Goal: Task Accomplishment & Management: Complete application form

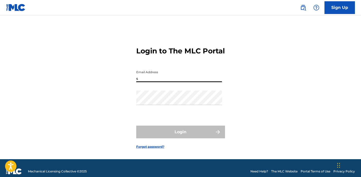
type input "[EMAIL_ADDRESS][DOMAIN_NAME]"
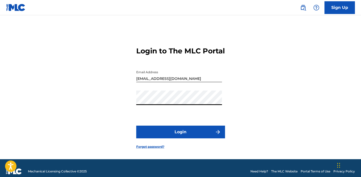
click at [199, 137] on button "Login" at bounding box center [180, 131] width 89 height 13
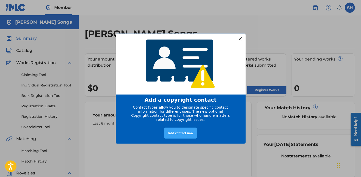
click at [184, 137] on div "Add contact now" at bounding box center [180, 132] width 33 height 11
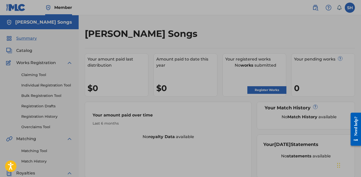
click at [120, 127] on div at bounding box center [180, 139] width 361 height 278
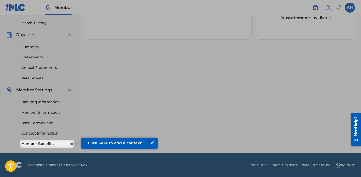
click at [152, 142] on div at bounding box center [152, 142] width 7 height 7
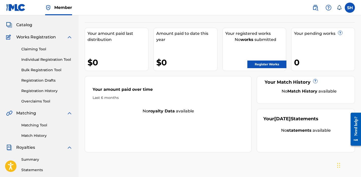
scroll to position [25, 0]
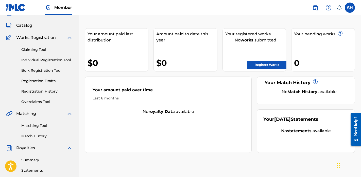
click at [39, 49] on link "Claiming Tool" at bounding box center [46, 49] width 51 height 5
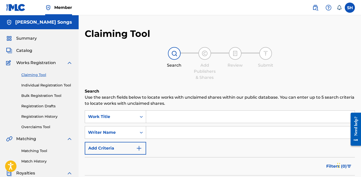
click at [168, 118] on input "Search Form" at bounding box center [250, 116] width 209 height 12
click at [163, 132] on input "Search Form" at bounding box center [250, 132] width 209 height 12
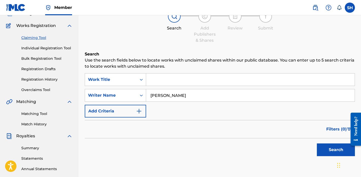
scroll to position [40, 0]
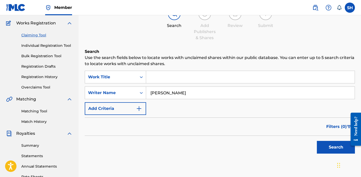
type input "[PERSON_NAME]"
click at [334, 153] on button "Search" at bounding box center [336, 147] width 38 height 13
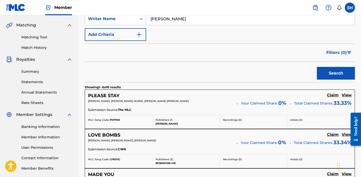
scroll to position [114, 0]
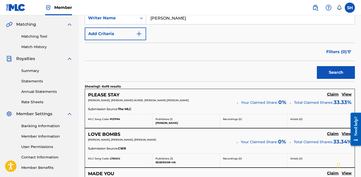
click at [332, 93] on h5 "Claim" at bounding box center [333, 94] width 12 height 5
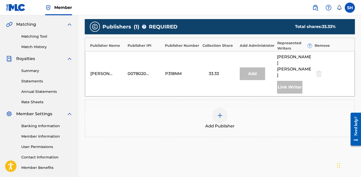
click at [222, 112] on img at bounding box center [220, 115] width 6 height 6
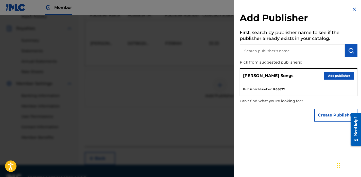
click at [340, 75] on button "Add publisher" at bounding box center [339, 76] width 30 height 8
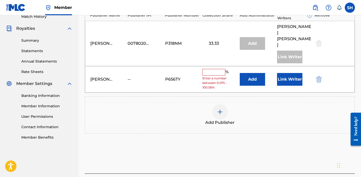
scroll to position [145, 0]
click at [218, 69] on input "text" at bounding box center [214, 72] width 23 height 7
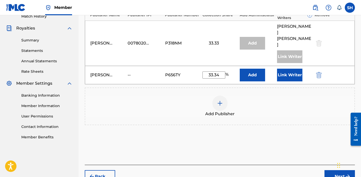
type input "33.34"
click at [288, 69] on button "Link Writer" at bounding box center [289, 75] width 25 height 13
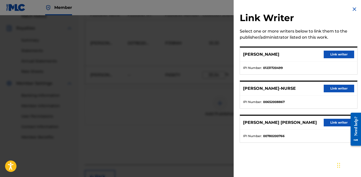
click at [340, 55] on button "Link writer" at bounding box center [339, 55] width 30 height 8
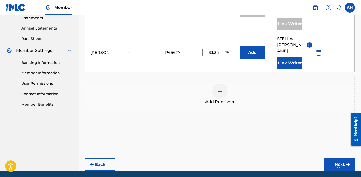
click at [336, 158] on button "Next" at bounding box center [340, 164] width 30 height 13
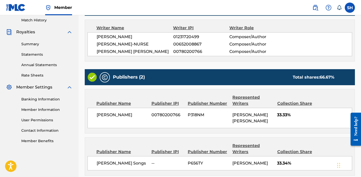
scroll to position [189, 0]
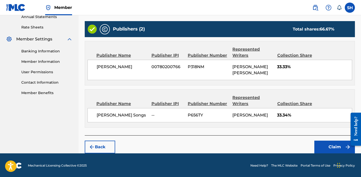
click at [335, 146] on button "Claim" at bounding box center [335, 146] width 41 height 13
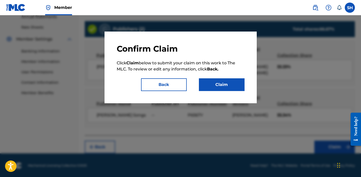
click at [231, 85] on button "Claim" at bounding box center [222, 84] width 46 height 13
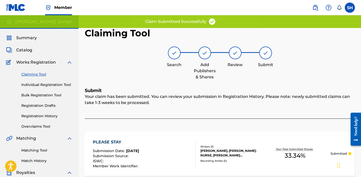
scroll to position [0, 0]
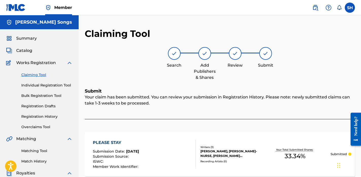
click at [38, 74] on link "Claiming Tool" at bounding box center [46, 74] width 51 height 5
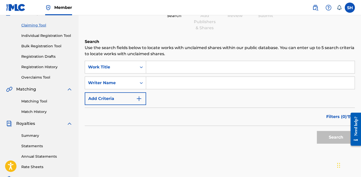
scroll to position [65, 0]
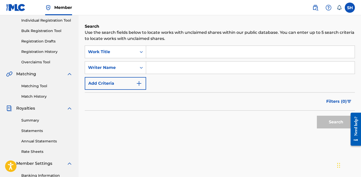
click at [184, 68] on input "Search Form" at bounding box center [250, 67] width 209 height 12
type input "[PERSON_NAME]"
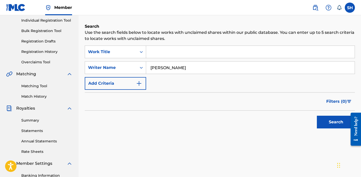
click at [334, 125] on button "Search" at bounding box center [336, 122] width 38 height 13
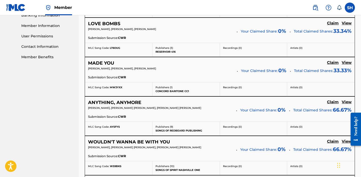
scroll to position [227, 0]
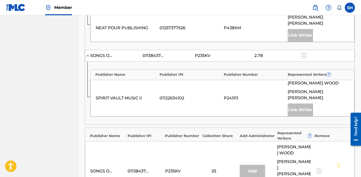
scroll to position [468, 0]
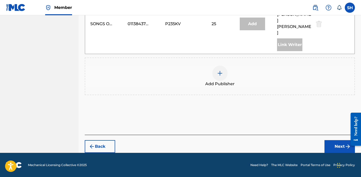
click at [220, 77] on div at bounding box center [220, 73] width 15 height 15
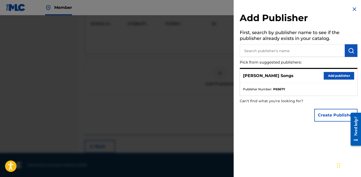
click at [328, 73] on button "Add publisher" at bounding box center [339, 76] width 30 height 8
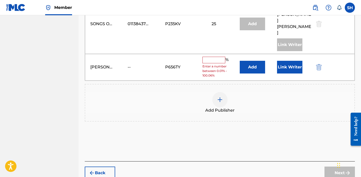
click at [217, 65] on span "Enter a number between 0.01% - 100.06%" at bounding box center [220, 71] width 35 height 14
click at [220, 61] on input "text" at bounding box center [214, 60] width 23 height 7
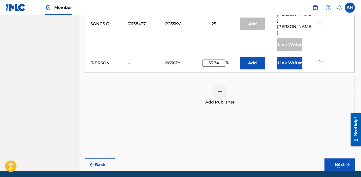
type input "33.34"
click at [289, 60] on button "Link Writer" at bounding box center [289, 63] width 25 height 13
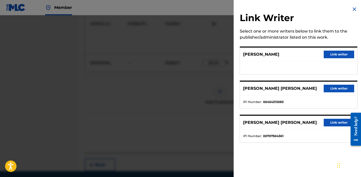
click at [340, 55] on button "Link writer" at bounding box center [339, 55] width 30 height 8
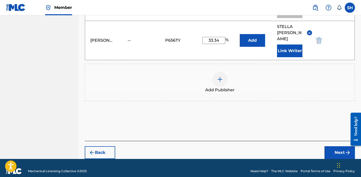
click at [337, 146] on button "Next" at bounding box center [340, 152] width 30 height 13
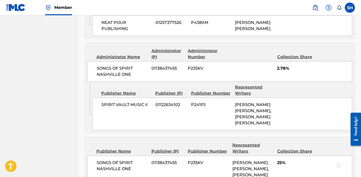
scroll to position [546, 0]
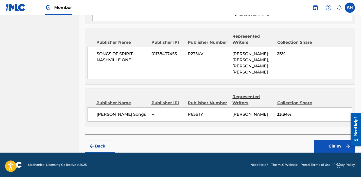
click at [330, 146] on button "Claim" at bounding box center [335, 146] width 41 height 13
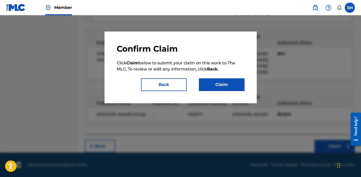
click at [220, 87] on button "Claim" at bounding box center [222, 84] width 46 height 13
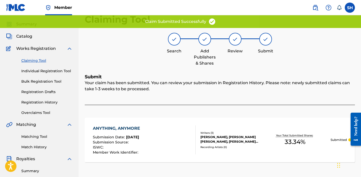
scroll to position [12, 0]
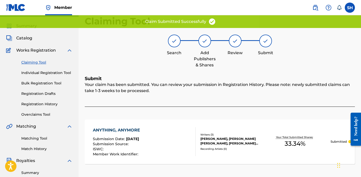
click at [38, 63] on link "Claiming Tool" at bounding box center [46, 62] width 51 height 5
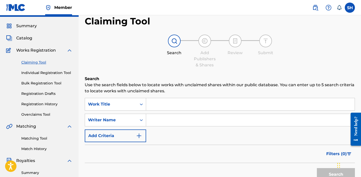
scroll to position [0, 0]
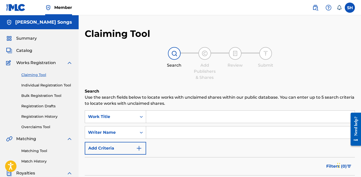
click at [158, 120] on input "Search Form" at bounding box center [250, 116] width 209 height 12
click at [167, 135] on input "Search Form" at bounding box center [250, 132] width 209 height 12
type input "[PERSON_NAME]"
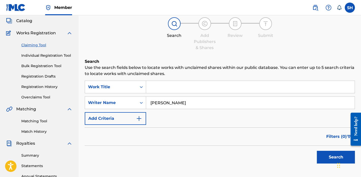
scroll to position [76, 0]
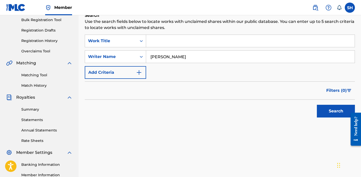
click at [325, 111] on button "Search" at bounding box center [336, 111] width 38 height 13
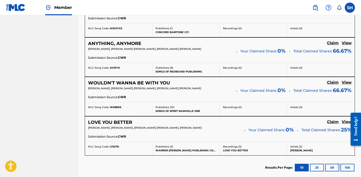
scroll to position [336, 0]
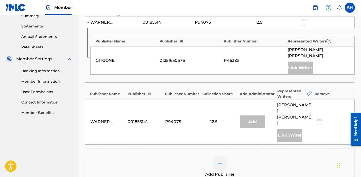
scroll to position [173, 0]
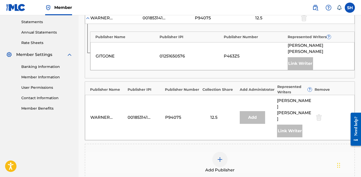
click at [223, 152] on div at bounding box center [220, 159] width 15 height 15
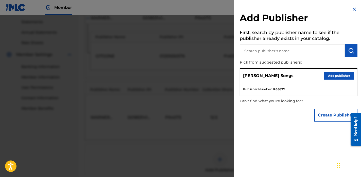
click at [336, 74] on button "Add publisher" at bounding box center [339, 76] width 30 height 8
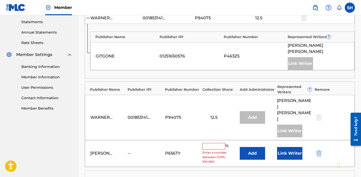
click at [221, 143] on input "text" at bounding box center [214, 146] width 23 height 7
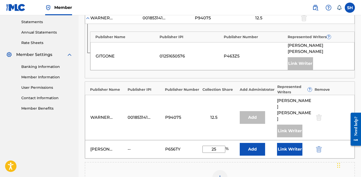
type input "25"
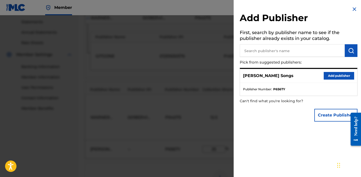
click at [197, 128] on div at bounding box center [180, 103] width 361 height 177
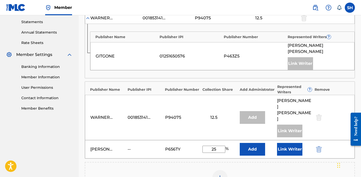
click at [290, 143] on button "Link Writer" at bounding box center [289, 149] width 25 height 13
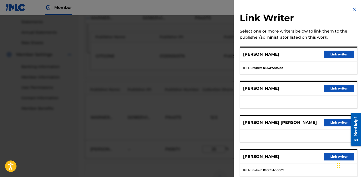
click at [339, 55] on button "Link writer" at bounding box center [339, 55] width 30 height 8
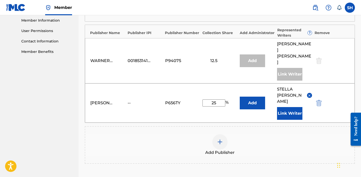
scroll to position [242, 0]
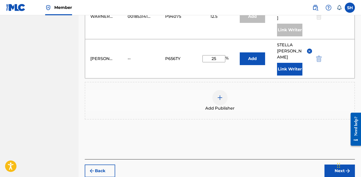
click at [334, 164] on button "Next" at bounding box center [340, 170] width 30 height 13
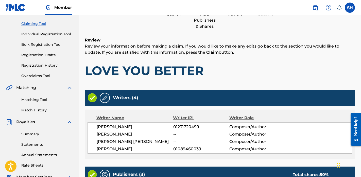
scroll to position [278, 0]
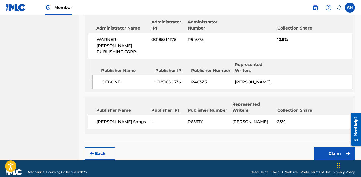
click at [332, 147] on button "Claim" at bounding box center [335, 153] width 41 height 13
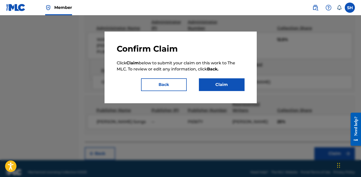
click at [217, 88] on button "Claim" at bounding box center [222, 84] width 46 height 13
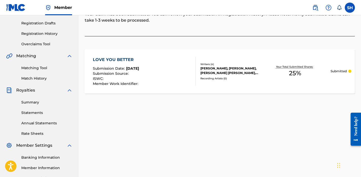
scroll to position [0, 0]
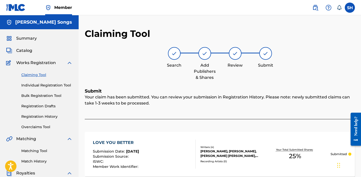
click at [38, 75] on link "Claiming Tool" at bounding box center [46, 74] width 51 height 5
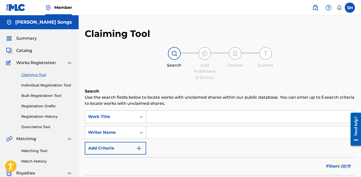
click at [154, 129] on input "Search Form" at bounding box center [250, 132] width 209 height 12
type input "[PERSON_NAME]"
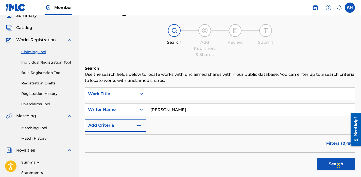
scroll to position [27, 0]
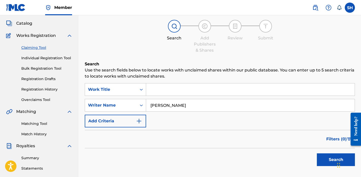
click at [328, 164] on button "Search" at bounding box center [336, 159] width 38 height 13
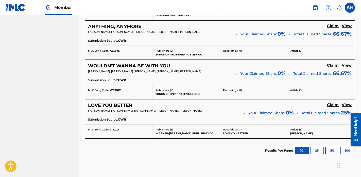
scroll to position [310, 0]
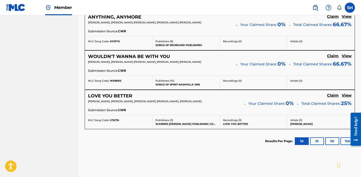
click at [322, 143] on button "25" at bounding box center [317, 141] width 14 height 8
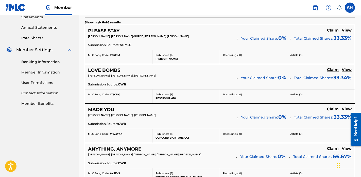
scroll to position [187, 0]
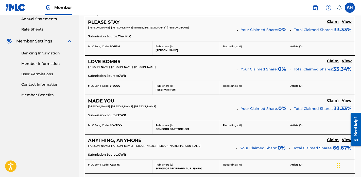
click at [337, 24] on h5 "Claim" at bounding box center [333, 21] width 12 height 5
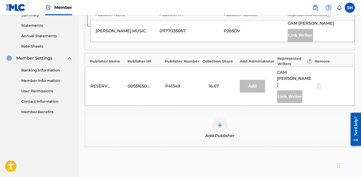
scroll to position [187, 0]
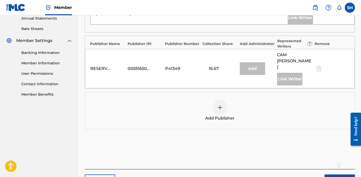
click at [220, 104] on img at bounding box center [220, 107] width 6 height 6
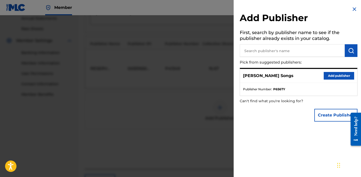
click at [354, 8] on img at bounding box center [355, 9] width 6 height 6
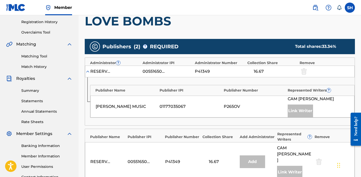
scroll to position [189, 0]
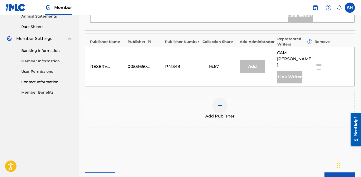
click at [225, 98] on div at bounding box center [220, 105] width 15 height 15
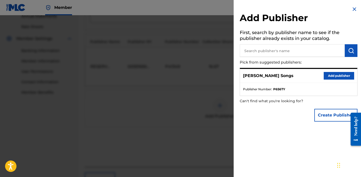
click at [344, 74] on button "Add publisher" at bounding box center [339, 76] width 30 height 8
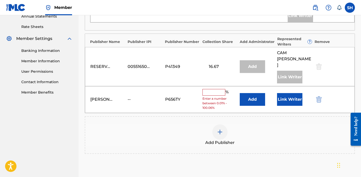
click at [293, 93] on button "Link Writer" at bounding box center [289, 99] width 25 height 13
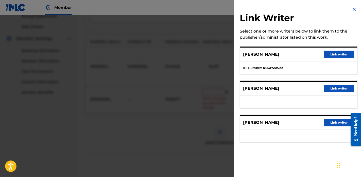
click at [214, 96] on div at bounding box center [180, 103] width 361 height 177
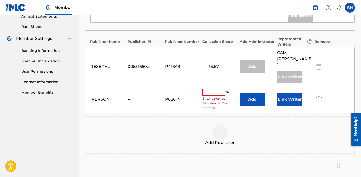
click at [213, 89] on input "text" at bounding box center [214, 92] width 23 height 7
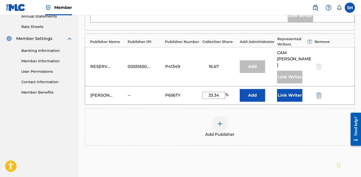
type input "33.34"
click at [290, 89] on button "Link Writer" at bounding box center [289, 95] width 25 height 13
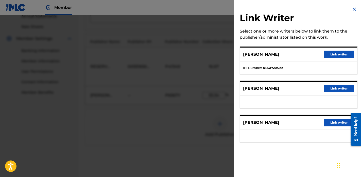
click at [340, 56] on button "Link writer" at bounding box center [339, 55] width 30 height 8
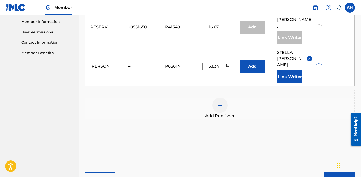
click at [332, 172] on button "Next" at bounding box center [340, 178] width 30 height 13
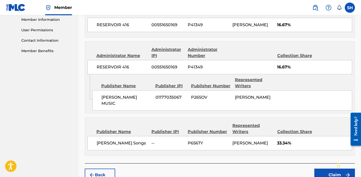
scroll to position [252, 0]
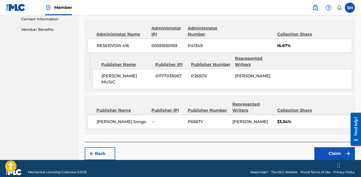
click at [331, 147] on button "Claim" at bounding box center [335, 153] width 41 height 13
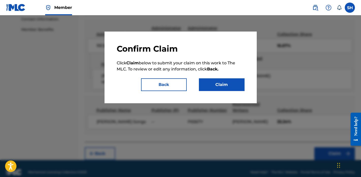
click at [218, 84] on button "Claim" at bounding box center [222, 84] width 46 height 13
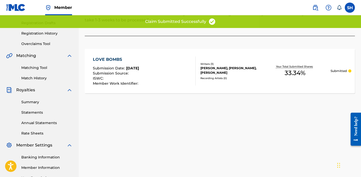
scroll to position [0, 0]
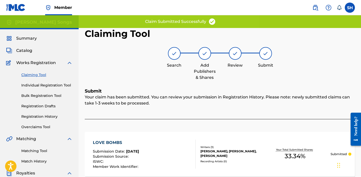
click at [42, 75] on link "Claiming Tool" at bounding box center [46, 74] width 51 height 5
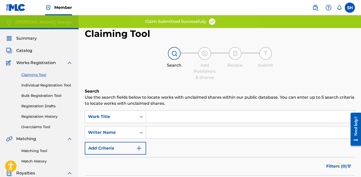
click at [164, 135] on input "Search Form" at bounding box center [250, 132] width 209 height 12
type input "[PERSON_NAME]"
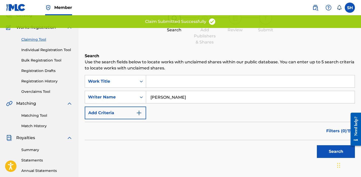
click at [331, 155] on button "Search" at bounding box center [336, 151] width 38 height 13
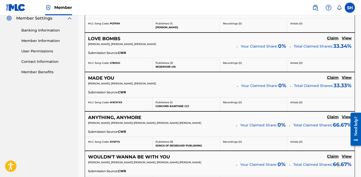
scroll to position [228, 0]
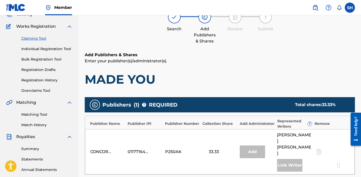
scroll to position [30, 0]
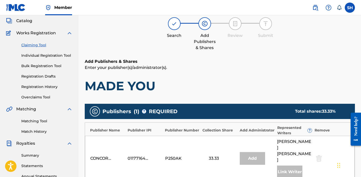
click at [40, 57] on link "Individual Registration Tool" at bounding box center [46, 55] width 51 height 5
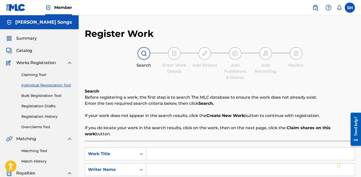
click at [25, 40] on span "Summary" at bounding box center [26, 38] width 21 height 6
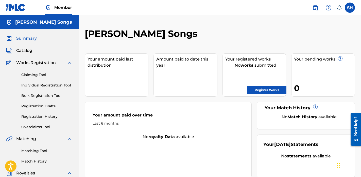
click at [33, 73] on link "Claiming Tool" at bounding box center [46, 74] width 51 height 5
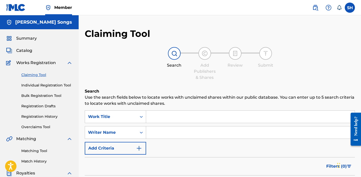
click at [71, 64] on img at bounding box center [70, 63] width 6 height 6
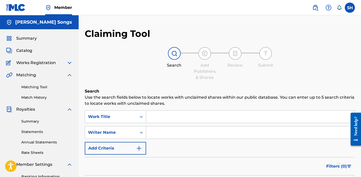
click at [348, 9] on label at bounding box center [350, 8] width 10 height 10
click at [350, 8] on input "SH [PERSON_NAME] [PERSON_NAME][EMAIL_ADDRESS][DOMAIN_NAME] Notification Prefere…" at bounding box center [350, 8] width 0 height 0
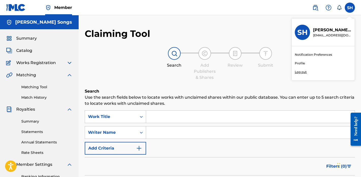
click at [299, 72] on p "Log out" at bounding box center [301, 72] width 12 height 5
click at [350, 8] on input "SH [PERSON_NAME] [PERSON_NAME][EMAIL_ADDRESS][DOMAIN_NAME] Notification Prefere…" at bounding box center [350, 8] width 0 height 0
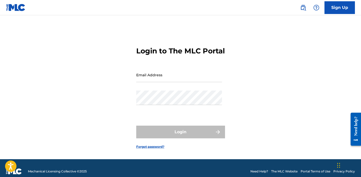
click at [161, 78] on input "Email Address" at bounding box center [179, 75] width 86 height 14
paste input "[EMAIL_ADDRESS][DOMAIN_NAME]"
type input "[EMAIL_ADDRESS][DOMAIN_NAME]"
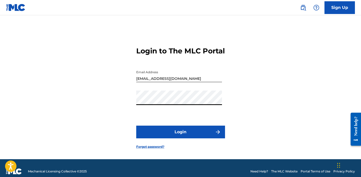
click at [173, 138] on button "Login" at bounding box center [180, 131] width 89 height 13
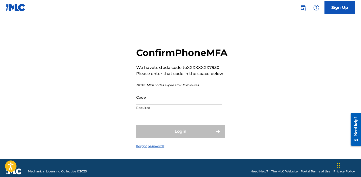
click at [172, 104] on input "Code" at bounding box center [179, 97] width 86 height 14
paste input "302765"
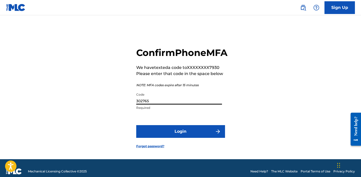
type input "302765"
click at [163, 138] on button "Login" at bounding box center [180, 131] width 89 height 13
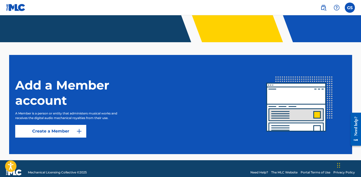
scroll to position [114, 0]
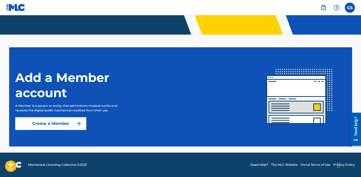
click at [60, 123] on link "Create a Member" at bounding box center [50, 123] width 71 height 13
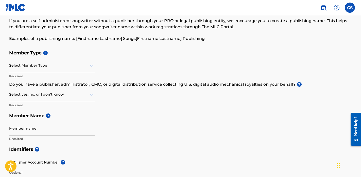
scroll to position [26, 0]
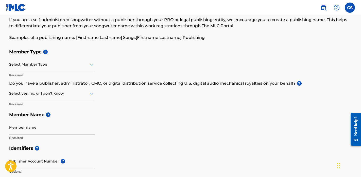
click at [72, 66] on div at bounding box center [52, 64] width 86 height 6
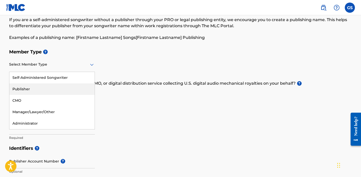
click at [58, 90] on div "Publisher" at bounding box center [51, 88] width 85 height 11
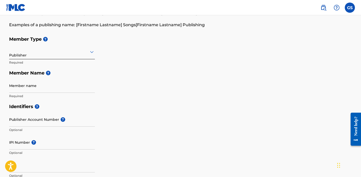
scroll to position [41, 0]
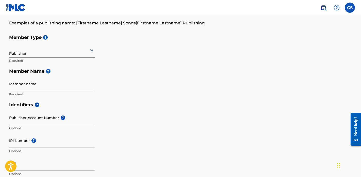
click at [39, 88] on input "Member name" at bounding box center [52, 83] width 86 height 14
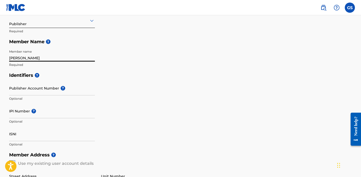
scroll to position [75, 0]
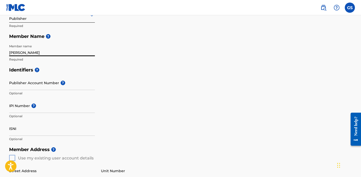
type input "[PERSON_NAME]"
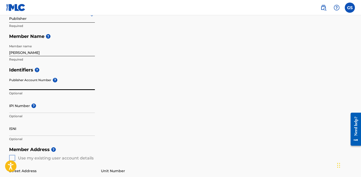
click at [42, 83] on input "Publisher Account Number ?" at bounding box center [52, 82] width 86 height 14
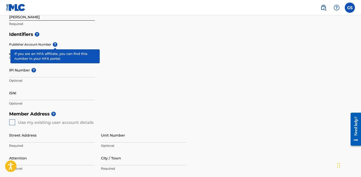
scroll to position [111, 0]
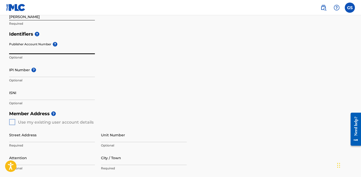
paste input "780150065"
type input "780150065"
click at [51, 72] on input "IPI Number ?" at bounding box center [52, 69] width 86 height 14
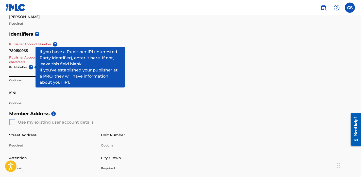
click at [21, 50] on input "780150065" at bounding box center [52, 47] width 86 height 14
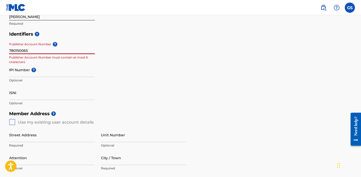
drag, startPoint x: 31, startPoint y: 50, endPoint x: -3, endPoint y: 49, distance: 33.5
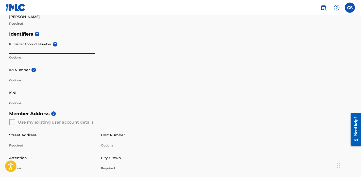
click at [30, 72] on input "IPI Number ?" at bounding box center [52, 69] width 86 height 14
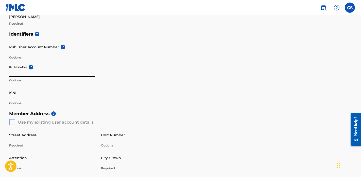
paste input "780150065"
type input "780150065"
click at [60, 96] on input "ISNI" at bounding box center [52, 92] width 86 height 14
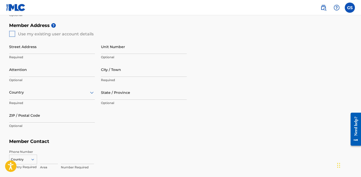
scroll to position [202, 0]
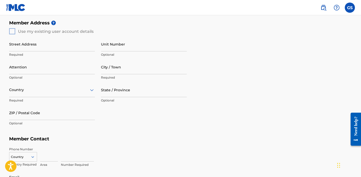
click at [13, 30] on div "Member Address ? Use my existing user account details Street Address Required U…" at bounding box center [180, 76] width 343 height 116
click at [12, 30] on div "Member Address ? Use my existing user account details Street Address Required U…" at bounding box center [180, 76] width 343 height 116
click at [12, 35] on div "Street Address Required Unit Number Optional Attention Optional City / Town Req…" at bounding box center [98, 82] width 178 height 97
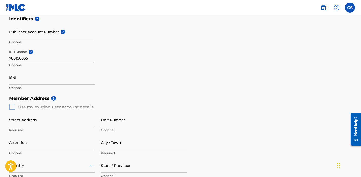
click at [55, 79] on input "ISNI" at bounding box center [52, 77] width 86 height 14
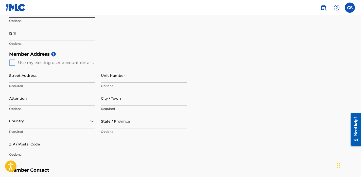
click at [12, 63] on div "Member Address ? Use my existing user account details Street Address Required U…" at bounding box center [180, 107] width 343 height 116
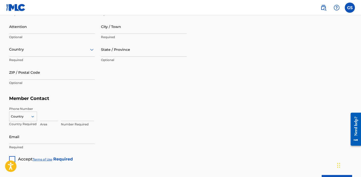
scroll to position [290, 0]
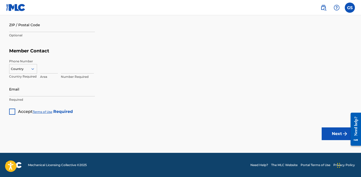
click at [29, 68] on div at bounding box center [22, 69] width 27 height 6
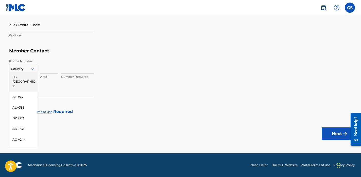
click at [29, 77] on div "US, [GEOGRAPHIC_DATA] +1" at bounding box center [22, 82] width 27 height 20
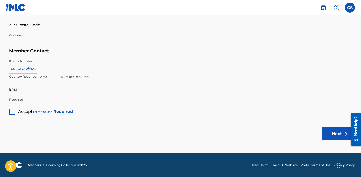
click at [49, 64] on input at bounding box center [49, 66] width 18 height 14
type input "732"
click at [71, 72] on input at bounding box center [77, 66] width 33 height 14
type input "3257930"
click at [35, 93] on input "Email" at bounding box center [52, 89] width 86 height 14
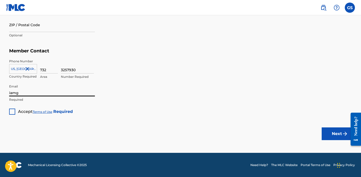
type input "[EMAIL_ADDRESS][DOMAIN_NAME]"
click at [14, 112] on div at bounding box center [12, 111] width 6 height 6
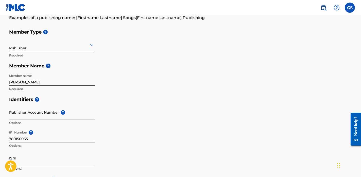
scroll to position [46, 0]
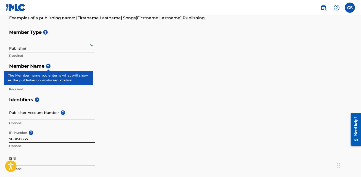
click at [49, 67] on span "?" at bounding box center [48, 66] width 5 height 5
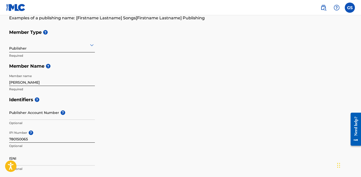
click at [169, 84] on div "Member Type ? Publisher Required Member Name ? Member name [PERSON_NAME] Requir…" at bounding box center [180, 60] width 343 height 67
drag, startPoint x: 45, startPoint y: 82, endPoint x: -3, endPoint y: 75, distance: 47.7
click at [0, 75] on html "Accessibility Screen-Reader Guide, Feedback, and Issue Reporting | New window C…" at bounding box center [180, 42] width 361 height 177
type input "I Am Gianna Music"
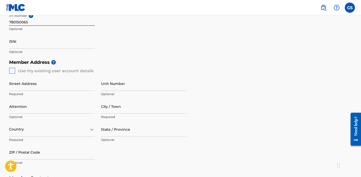
scroll to position [166, 0]
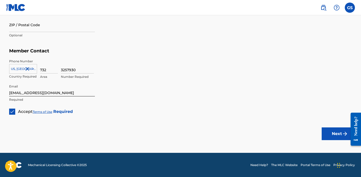
click at [336, 131] on button "Next" at bounding box center [337, 133] width 30 height 13
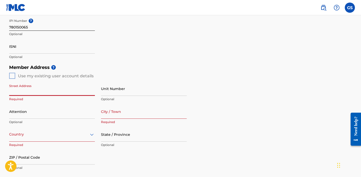
click at [13, 76] on div "Member Address ? Use my existing user account details Street Address Required U…" at bounding box center [180, 120] width 343 height 116
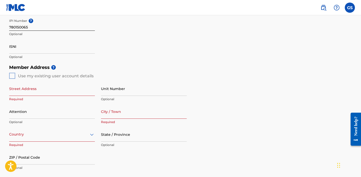
click at [13, 76] on div "Member Address ? Use my existing user account details Street Address Required U…" at bounding box center [180, 120] width 343 height 116
click at [354, 11] on div "GS GS [PERSON_NAME] [EMAIL_ADDRESS][DOMAIN_NAME] Notification Preferences Profi…" at bounding box center [336, 8] width 40 height 10
click at [346, 7] on label at bounding box center [350, 8] width 10 height 10
click at [350, 8] on input "GS [PERSON_NAME] [EMAIL_ADDRESS][DOMAIN_NAME] Notification Preferences Profile …" at bounding box center [350, 8] width 0 height 0
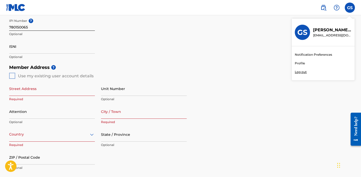
click at [301, 62] on link "Profile" at bounding box center [300, 63] width 10 height 5
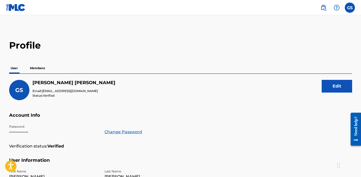
click at [41, 71] on p "Members" at bounding box center [37, 68] width 18 height 11
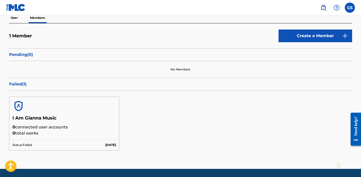
scroll to position [49, 0]
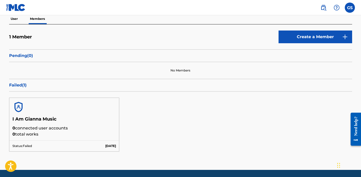
click at [40, 114] on div at bounding box center [64, 107] width 110 height 18
click at [312, 34] on link "Create a Member" at bounding box center [316, 36] width 74 height 13
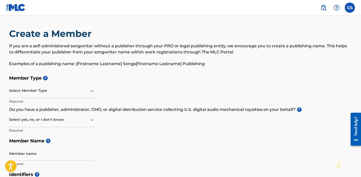
click at [57, 84] on div "Select Member Type" at bounding box center [52, 91] width 86 height 14
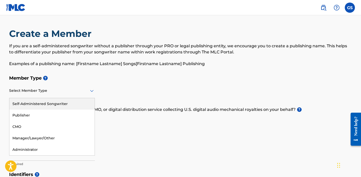
click at [58, 104] on div "Self-Administered Songwriter" at bounding box center [51, 103] width 85 height 11
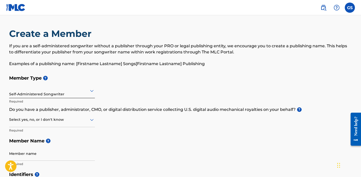
scroll to position [30, 0]
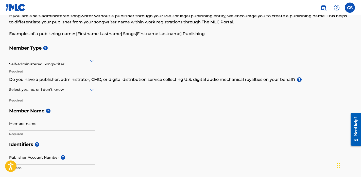
click at [62, 93] on div "Select yes, no, or I don't know" at bounding box center [52, 90] width 86 height 14
click at [77, 86] on div "Select yes, no, or I don't know" at bounding box center [52, 90] width 86 height 14
click at [78, 60] on div at bounding box center [52, 60] width 86 height 6
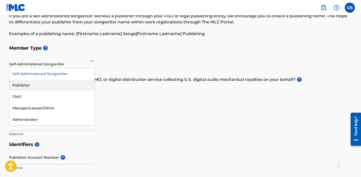
click at [60, 83] on div "Publisher" at bounding box center [51, 84] width 85 height 11
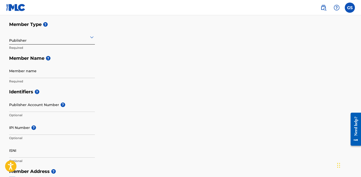
scroll to position [56, 0]
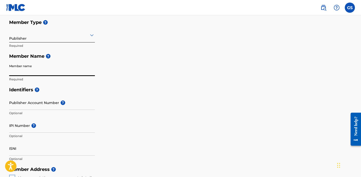
click at [46, 69] on input "Member name" at bounding box center [52, 68] width 86 height 14
type input "I Am Gianna Music"
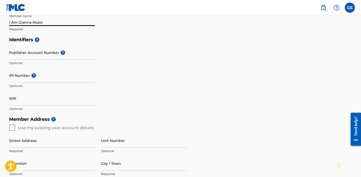
scroll to position [112, 0]
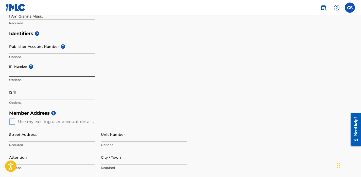
click at [20, 69] on input "IPI Number ?" at bounding box center [52, 69] width 86 height 14
click at [31, 75] on input "IPI Number ?" at bounding box center [52, 69] width 86 height 14
paste input "780150065"
type input "780150065"
click at [30, 96] on input "ISNI" at bounding box center [52, 92] width 86 height 14
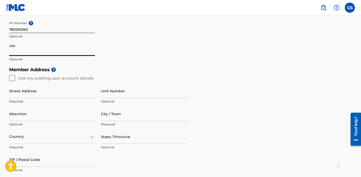
scroll to position [164, 0]
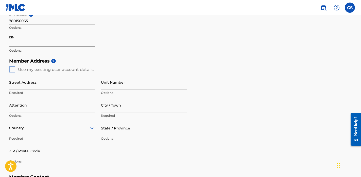
click at [24, 85] on input "Street Address" at bounding box center [52, 82] width 86 height 14
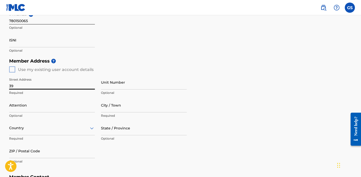
type input "[STREET_ADDRESS]"
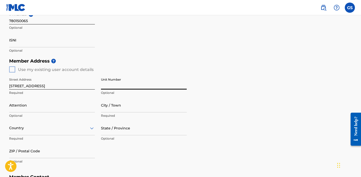
click at [116, 85] on input "Unit Number" at bounding box center [144, 82] width 86 height 14
type input "Apt. 1041"
click at [38, 107] on input "Attention" at bounding box center [52, 105] width 86 height 14
click at [126, 104] on input "City / Town" at bounding box center [144, 105] width 86 height 14
click at [62, 105] on input "Attention" at bounding box center [52, 105] width 86 height 14
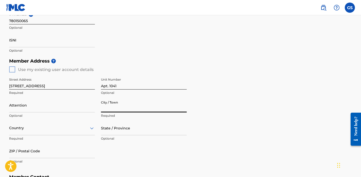
click at [129, 103] on input "City / Town" at bounding box center [144, 105] width 86 height 14
type input "[GEOGRAPHIC_DATA]"
click at [67, 130] on div "Country" at bounding box center [52, 128] width 86 height 14
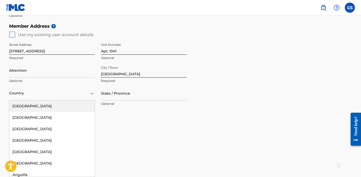
click at [40, 104] on div "[GEOGRAPHIC_DATA]" at bounding box center [51, 105] width 85 height 11
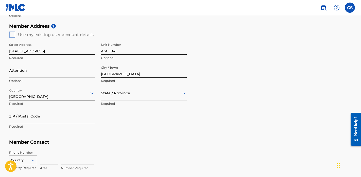
click at [121, 94] on div at bounding box center [144, 93] width 86 height 6
type input "ten"
click at [107, 109] on div "[US_STATE]" at bounding box center [143, 105] width 85 height 11
click at [57, 119] on input "ZIP / Postal Code" at bounding box center [52, 116] width 86 height 14
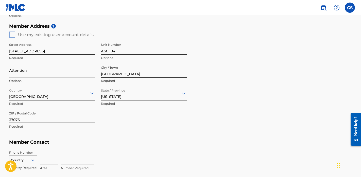
type input "37076"
click at [123, 122] on div "Street Address [STREET_ADDRESS] Optional Attention Optional City / Town [GEOGRA…" at bounding box center [98, 86] width 178 height 97
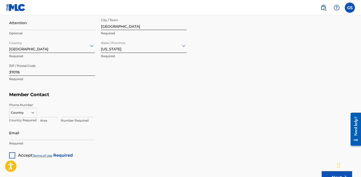
scroll to position [246, 0]
click at [42, 111] on input at bounding box center [49, 110] width 18 height 14
type input "732"
click at [71, 112] on input at bounding box center [77, 110] width 33 height 14
click at [82, 112] on input at bounding box center [77, 110] width 33 height 14
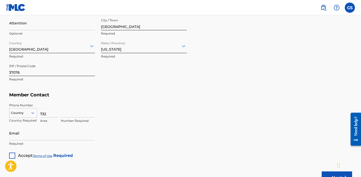
click at [82, 112] on input at bounding box center [77, 110] width 33 height 14
click at [91, 111] on input "32" at bounding box center [77, 110] width 33 height 14
type input "3257930"
click at [39, 133] on input "Email" at bounding box center [52, 133] width 86 height 14
type input "[EMAIL_ADDRESS][DOMAIN_NAME]"
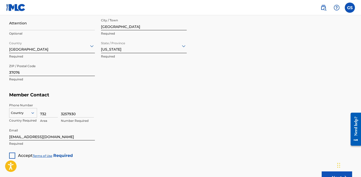
click at [13, 154] on div at bounding box center [12, 155] width 6 height 6
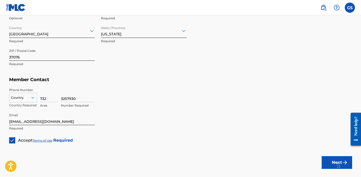
scroll to position [275, 0]
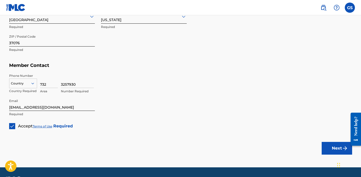
click at [340, 148] on button "Next" at bounding box center [337, 148] width 30 height 13
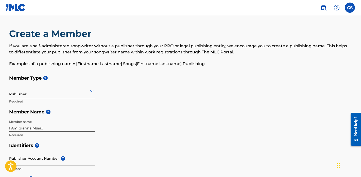
click at [52, 92] on div at bounding box center [52, 90] width 86 height 6
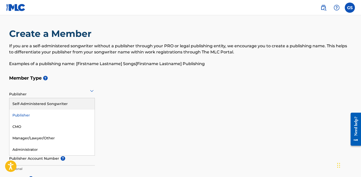
click at [54, 102] on div "Self-Administered Songwriter" at bounding box center [51, 103] width 85 height 11
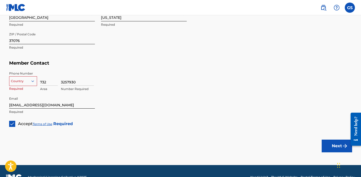
scroll to position [305, 0]
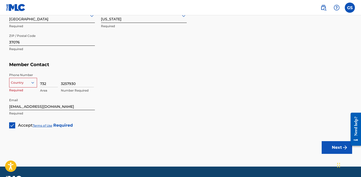
click at [15, 92] on div "Country Required" at bounding box center [23, 84] width 28 height 23
click at [22, 81] on div at bounding box center [22, 83] width 27 height 6
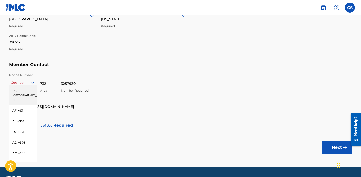
click at [23, 92] on div "US, [GEOGRAPHIC_DATA] +1" at bounding box center [22, 95] width 27 height 20
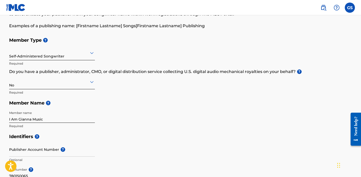
scroll to position [47, 0]
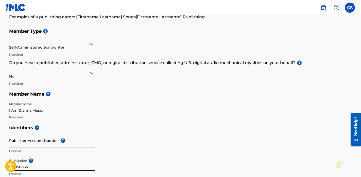
click at [74, 50] on div "Self-Administered Songwriter" at bounding box center [52, 44] width 86 height 14
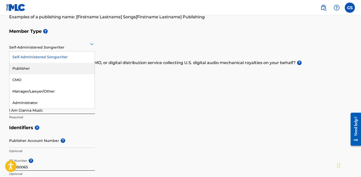
click at [68, 67] on div "Publisher" at bounding box center [51, 68] width 85 height 11
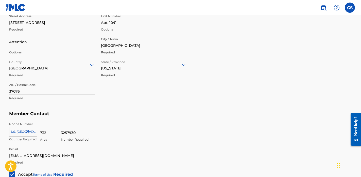
scroll to position [290, 0]
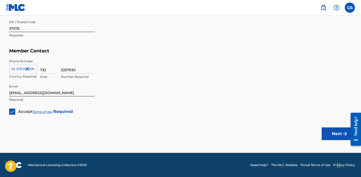
click at [341, 134] on button "Next" at bounding box center [337, 133] width 30 height 13
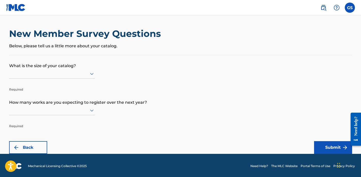
click at [58, 66] on p "What is the size of your catalog?" at bounding box center [180, 62] width 343 height 14
click at [58, 73] on div at bounding box center [52, 73] width 86 height 6
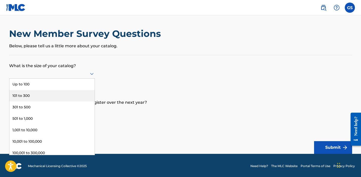
click at [51, 94] on div "101 to 300" at bounding box center [51, 95] width 85 height 11
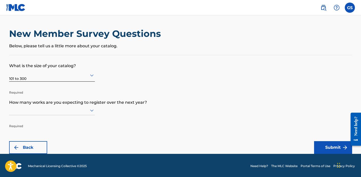
scroll to position [1, 0]
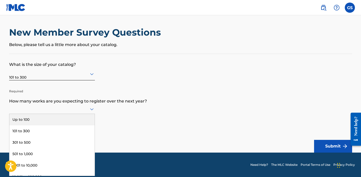
click at [55, 109] on div at bounding box center [52, 109] width 86 height 6
click at [50, 119] on div "Up to 100" at bounding box center [51, 119] width 85 height 11
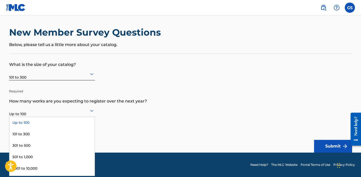
click at [52, 114] on div "Up to 100" at bounding box center [52, 110] width 86 height 12
click at [50, 132] on div "101 to 300" at bounding box center [51, 133] width 85 height 11
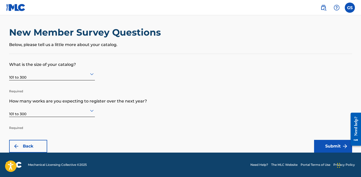
click at [340, 147] on button "Submit" at bounding box center [333, 146] width 38 height 13
